Goal: Information Seeking & Learning: Learn about a topic

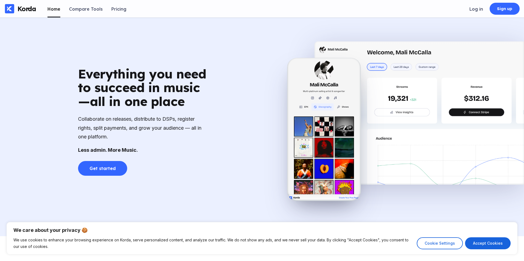
scroll to position [382, 0]
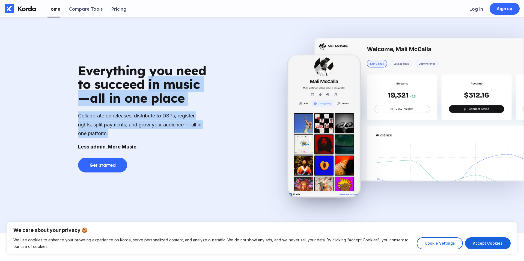
drag, startPoint x: 148, startPoint y: 84, endPoint x: 167, endPoint y: 130, distance: 50.1
click at [167, 130] on div "Everything you need to succeed in music—all in one place Collaborate on release…" at bounding box center [143, 118] width 131 height 109
click at [167, 130] on div "Collaborate on releases, distribute to DSPs, register rights, split payments, a…" at bounding box center [143, 125] width 131 height 26
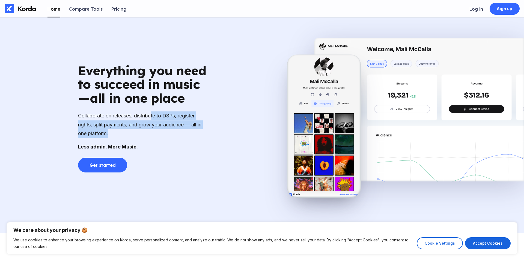
drag, startPoint x: 154, startPoint y: 114, endPoint x: 169, endPoint y: 137, distance: 27.6
click at [170, 137] on div "Collaborate on releases, distribute to DSPs, register rights, split payments, a…" at bounding box center [143, 125] width 131 height 26
click at [169, 137] on div "Collaborate on releases, distribute to DSPs, register rights, split payments, a…" at bounding box center [143, 125] width 131 height 26
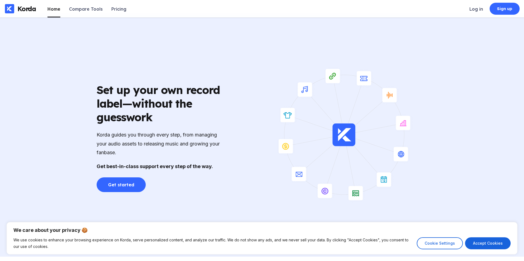
scroll to position [859, 0]
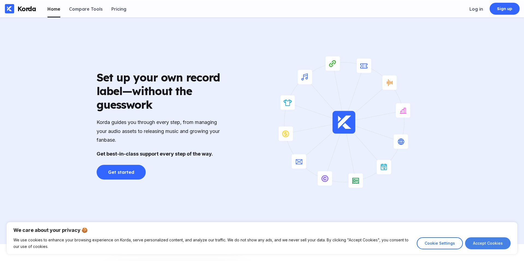
click at [478, 239] on button "Accept Cookies" at bounding box center [488, 244] width 46 height 12
checkbox input "true"
